Goal: Register for event/course

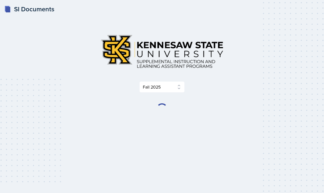
select select "2bed604d-1099-4043-b1bc-2365e8740244"
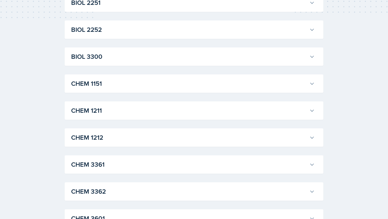
scroll to position [203, 0]
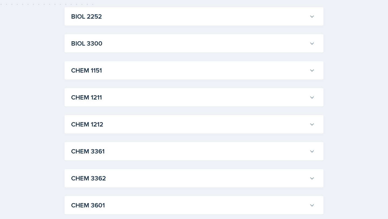
click at [103, 97] on h3 "CHEM 1211" at bounding box center [189, 97] width 236 height 10
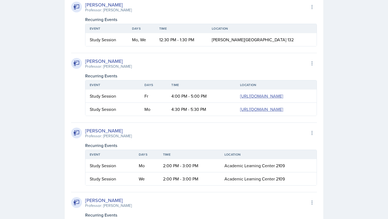
scroll to position [386, 0]
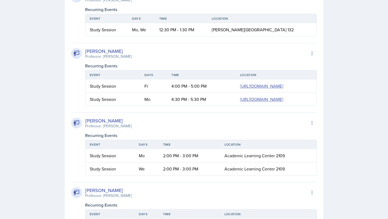
click at [107, 106] on td "Study Session" at bounding box center [112, 99] width 55 height 13
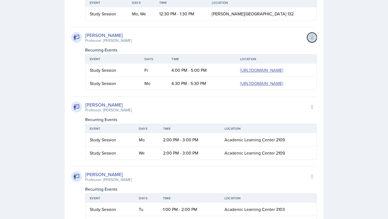
click at [311, 37] on icon at bounding box center [312, 37] width 5 height 5
click at [240, 34] on div "[PERSON_NAME] Professor: [PERSON_NAME] Export to Google Calendar" at bounding box center [194, 38] width 246 height 12
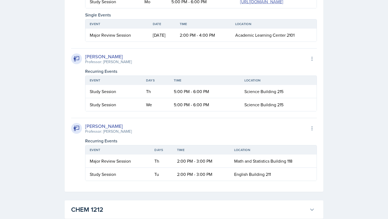
scroll to position [1051, 0]
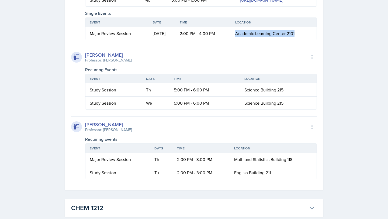
drag, startPoint x: 302, startPoint y: 141, endPoint x: 236, endPoint y: 142, distance: 66.3
click at [236, 40] on tr "Major Review Session [DATE] 2:00 PM - 4:00 PM Academic Learning Center 2101" at bounding box center [200, 33] width 231 height 13
drag, startPoint x: 88, startPoint y: 140, endPoint x: 136, endPoint y: 142, distance: 47.2
click at [136, 40] on td "Major Review Session" at bounding box center [116, 33] width 63 height 13
copy div "Major Review Session"
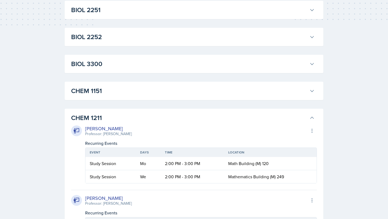
scroll to position [176, 0]
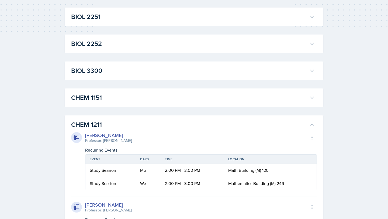
click at [136, 127] on h3 "CHEM 1211" at bounding box center [189, 125] width 236 height 10
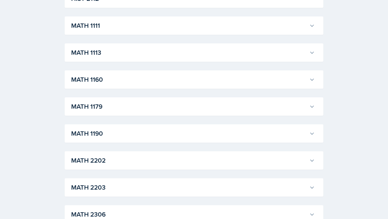
scroll to position [488, 0]
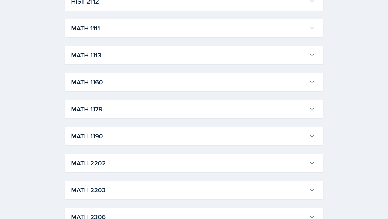
click at [117, 59] on h3 "MATH 1113" at bounding box center [189, 55] width 236 height 10
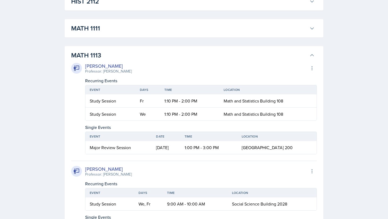
click at [117, 59] on h3 "MATH 1113" at bounding box center [189, 55] width 236 height 10
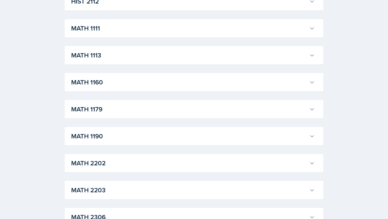
click at [108, 32] on h3 "MATH 1111" at bounding box center [189, 28] width 236 height 10
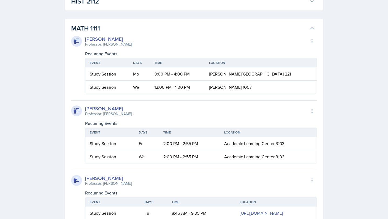
click at [108, 32] on h3 "MATH 1111" at bounding box center [189, 28] width 236 height 10
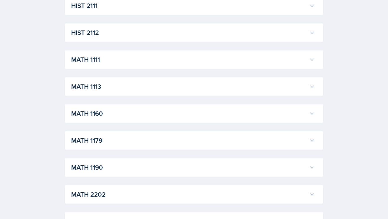
scroll to position [473, 0]
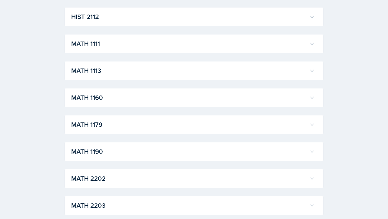
click at [110, 154] on h3 "MATH 1190" at bounding box center [189, 152] width 236 height 10
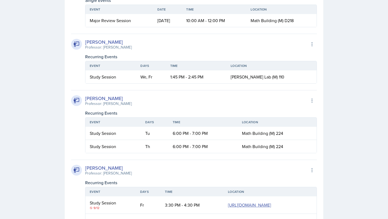
scroll to position [771, 0]
